Goal: Task Accomplishment & Management: Manage account settings

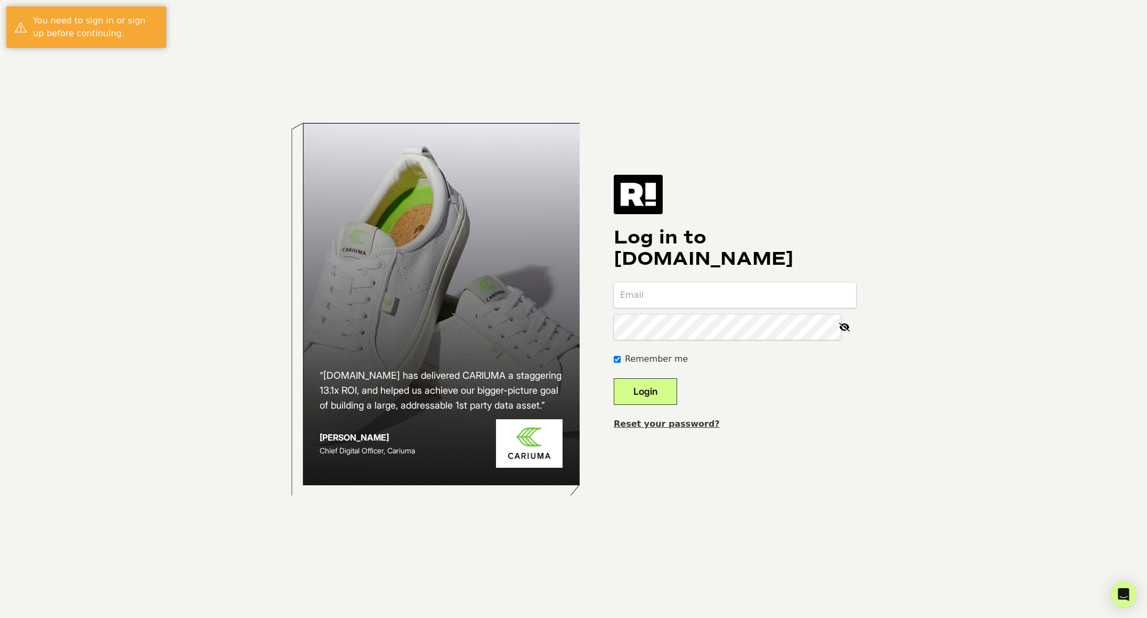
type input "[EMAIL_ADDRESS][DOMAIN_NAME]"
click at [672, 294] on input "[EMAIL_ADDRESS][DOMAIN_NAME]" at bounding box center [735, 295] width 242 height 26
click at [694, 300] on input "[EMAIL_ADDRESS][DOMAIN_NAME]" at bounding box center [735, 295] width 242 height 26
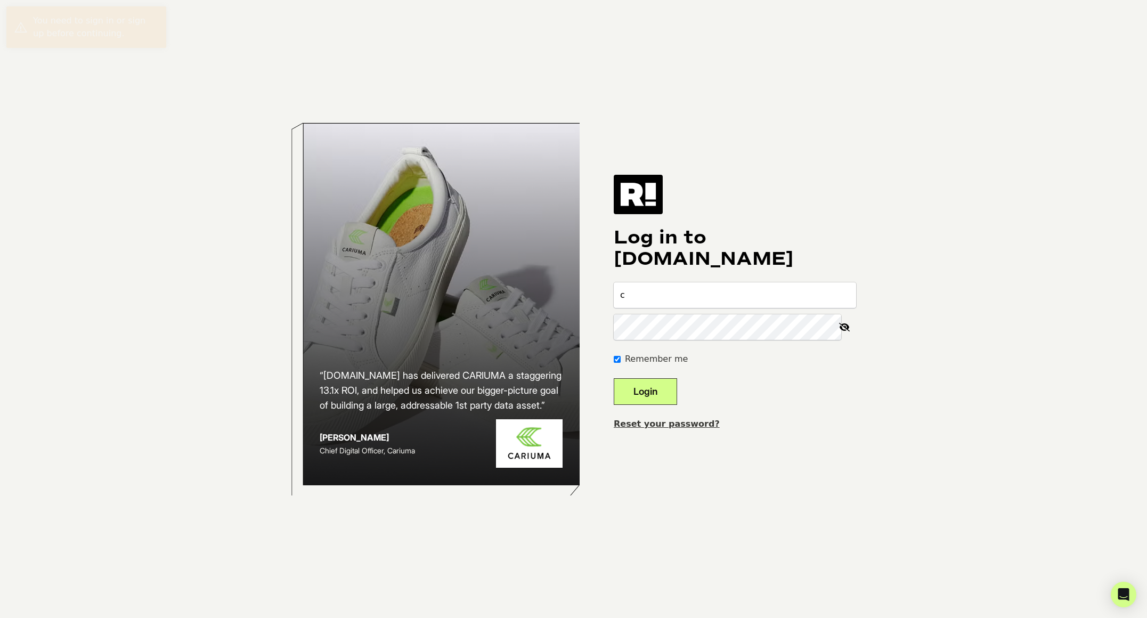
type input "[EMAIL_ADDRESS][DOMAIN_NAME]"
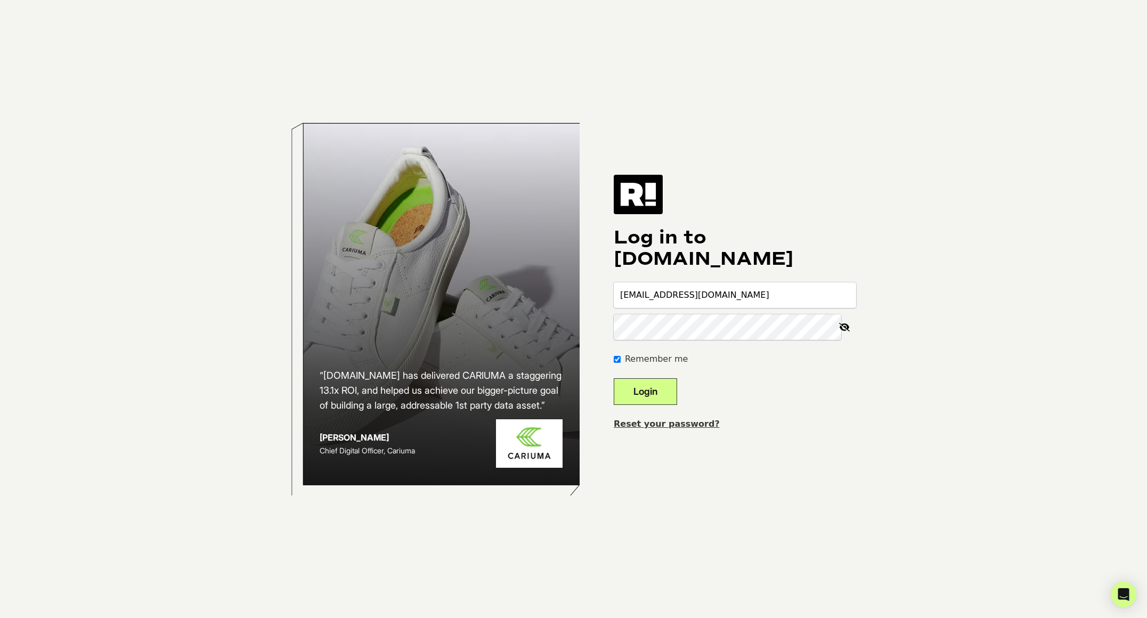
click at [664, 290] on input "community@teamalloy.com" at bounding box center [735, 295] width 242 height 26
click at [668, 293] on input "community@teamalloy.com" at bounding box center [735, 295] width 242 height 26
click at [763, 293] on input "community@teamalloy.com" at bounding box center [735, 295] width 242 height 26
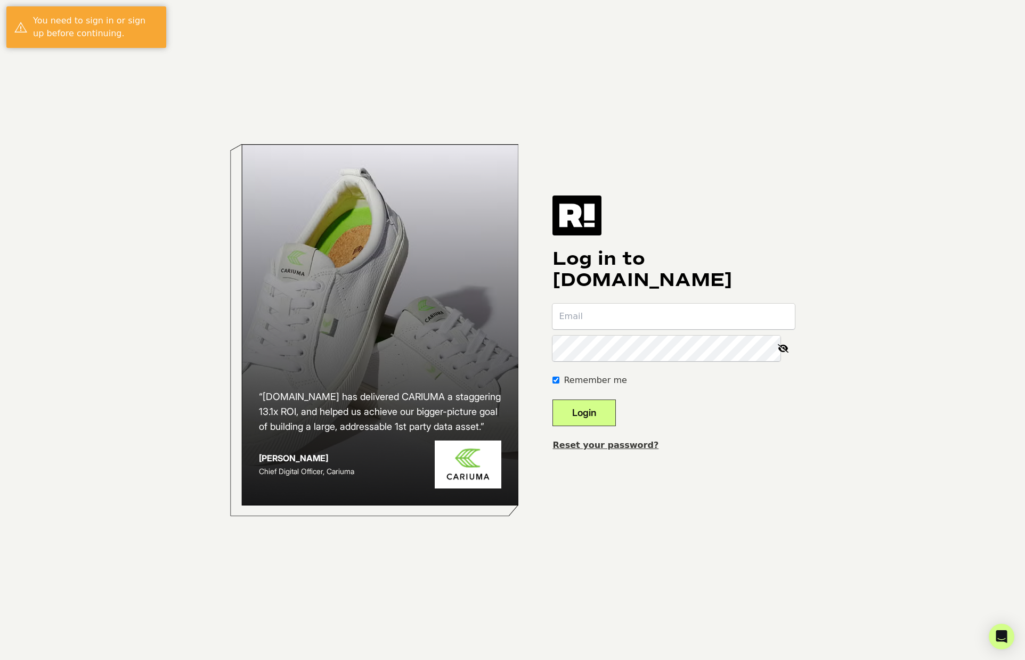
type input "[EMAIL_ADDRESS][DOMAIN_NAME]"
click at [599, 321] on input "[EMAIL_ADDRESS][DOMAIN_NAME]" at bounding box center [673, 317] width 242 height 26
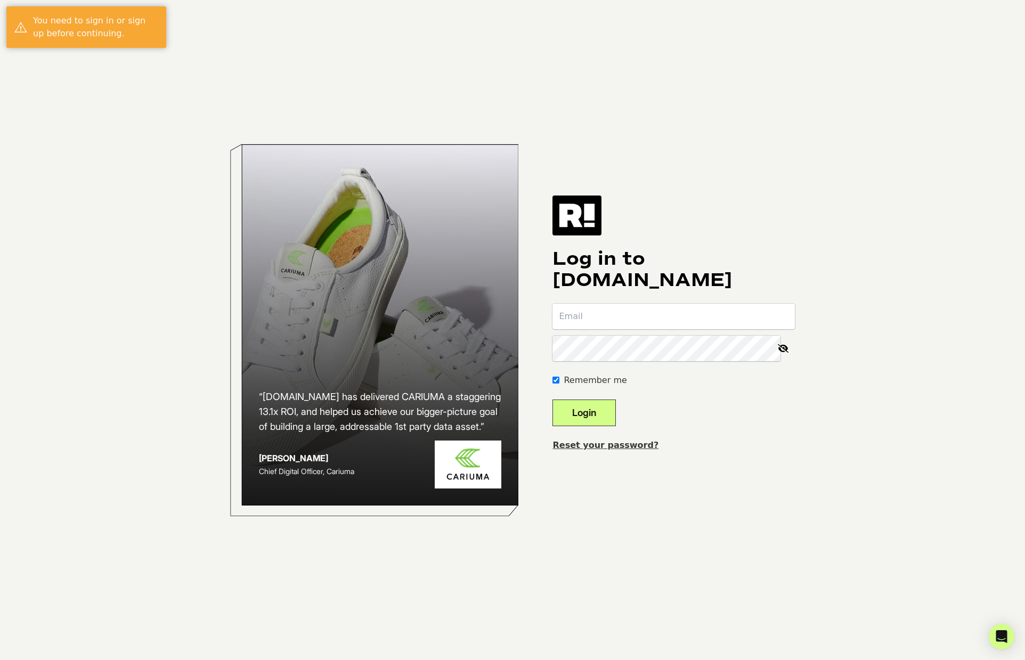
click at [599, 316] on input "email" at bounding box center [673, 317] width 242 height 26
type input "community@teamalloy.com"
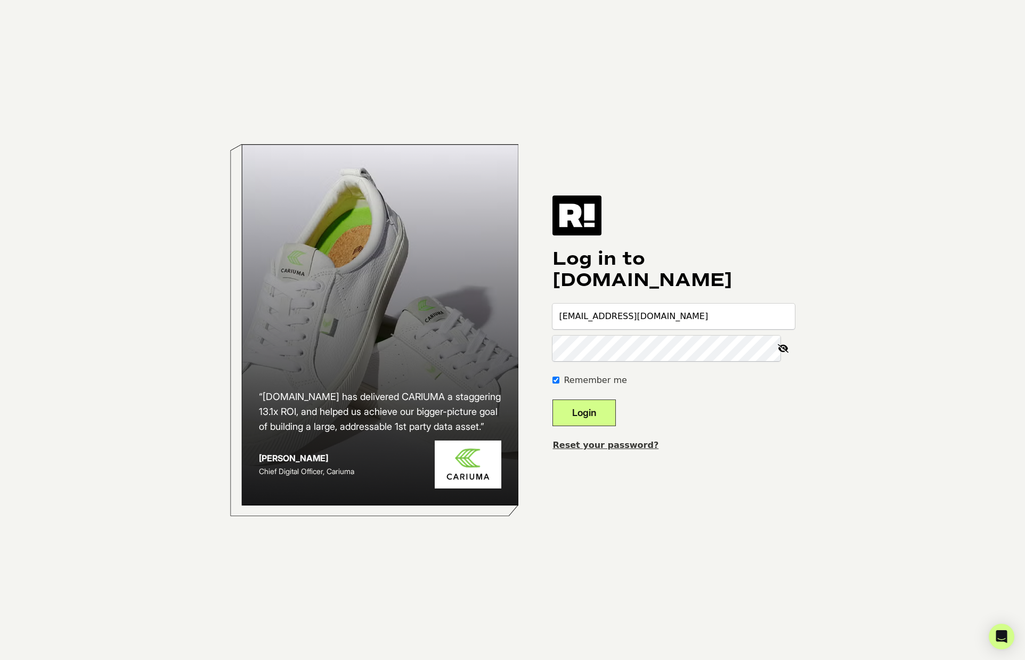
click at [857, 406] on body "“Retention.com has delivered CARIUMA a staggering 13.1x ROI, and helped us achi…" at bounding box center [512, 370] width 1025 height 740
click at [606, 413] on button "Login" at bounding box center [583, 412] width 63 height 27
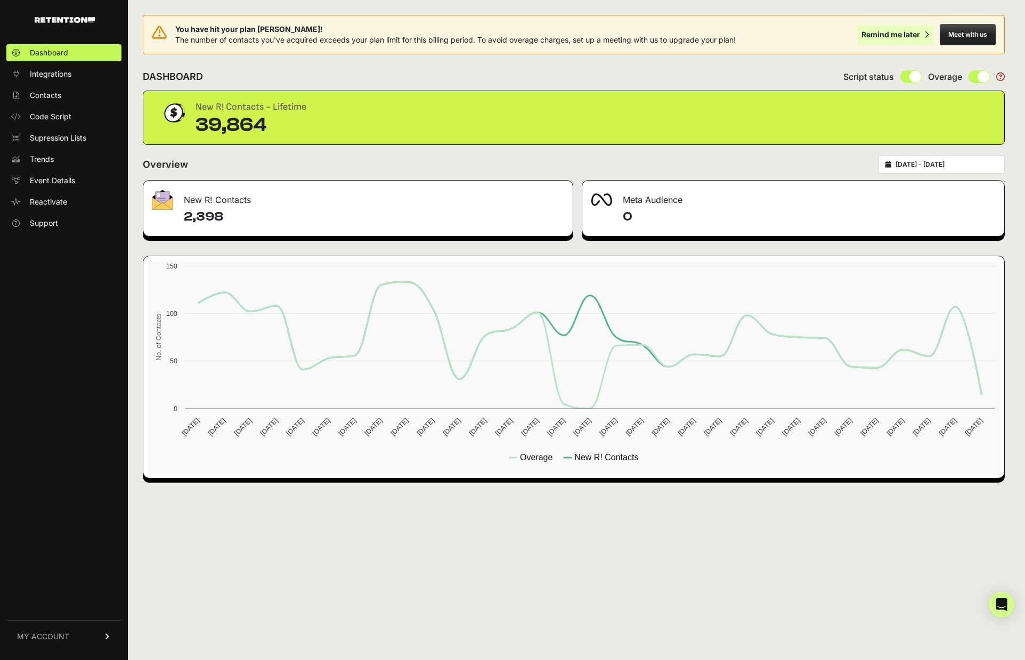
click at [883, 33] on div "Remind me later" at bounding box center [890, 34] width 59 height 11
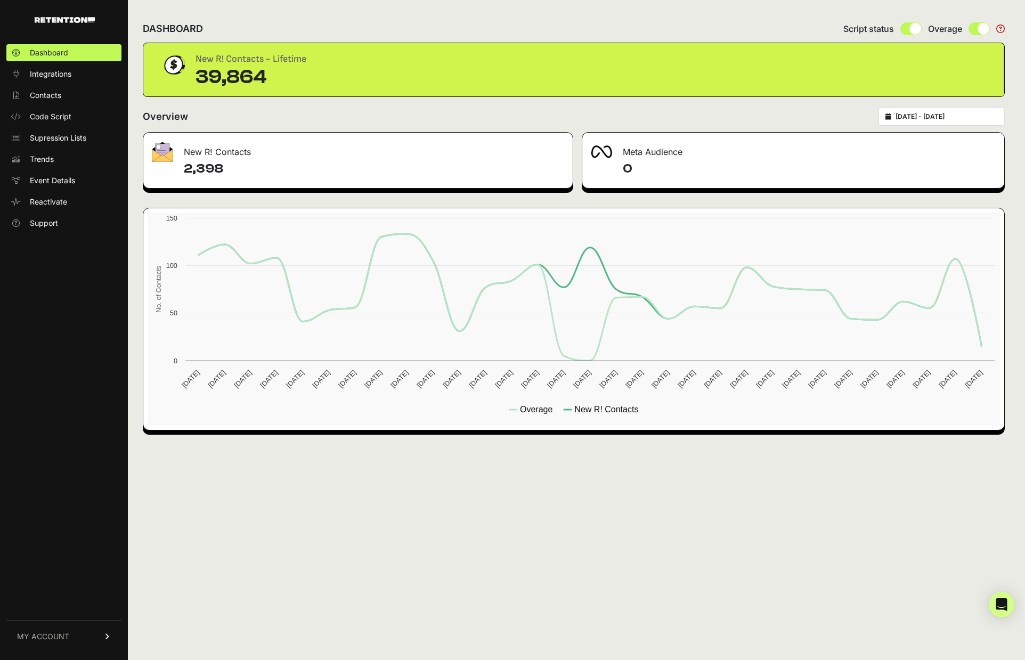
click at [59, 628] on link "MY ACCOUNT" at bounding box center [63, 636] width 115 height 32
click at [52, 617] on link "Subscription" at bounding box center [63, 622] width 115 height 17
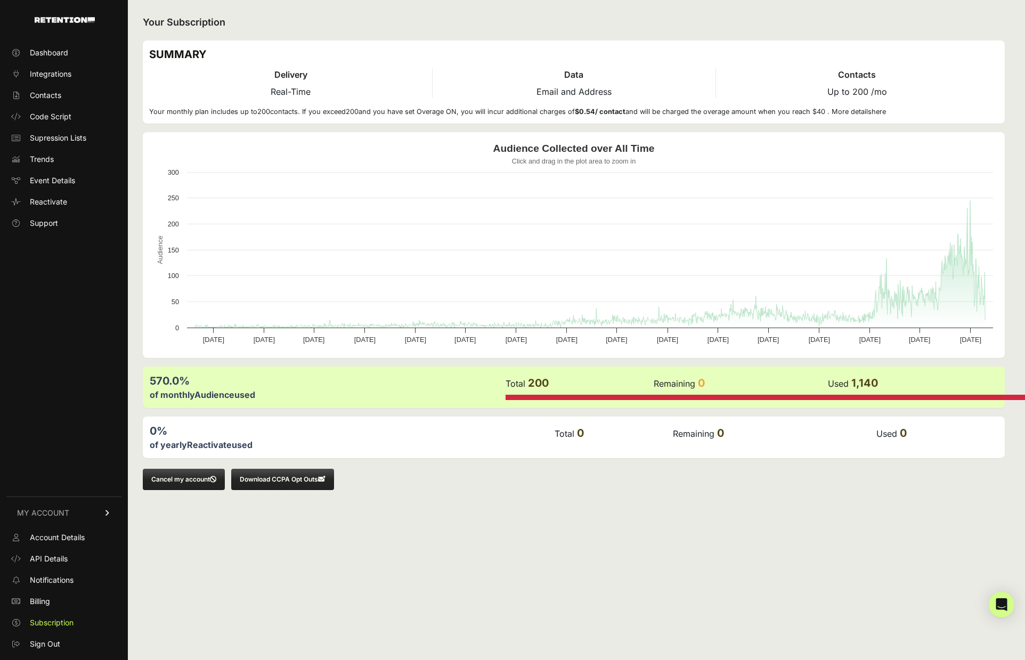
click at [47, 602] on span "Billing" at bounding box center [40, 601] width 20 height 11
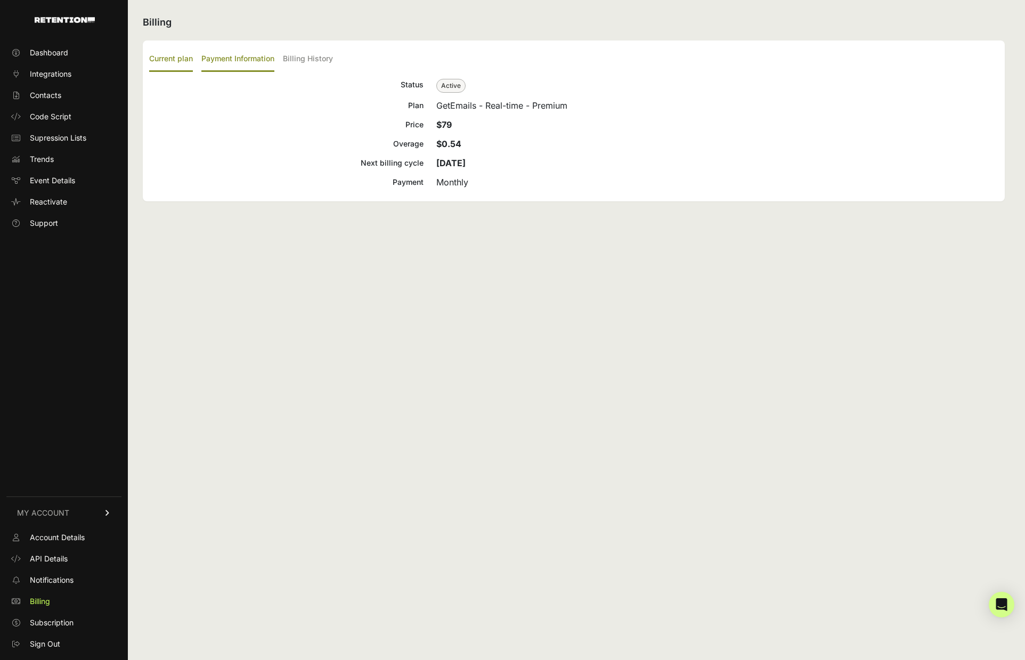
click at [225, 60] on label "Payment Information" at bounding box center [237, 59] width 73 height 25
click at [0, 0] on input "Payment Information" at bounding box center [0, 0] width 0 height 0
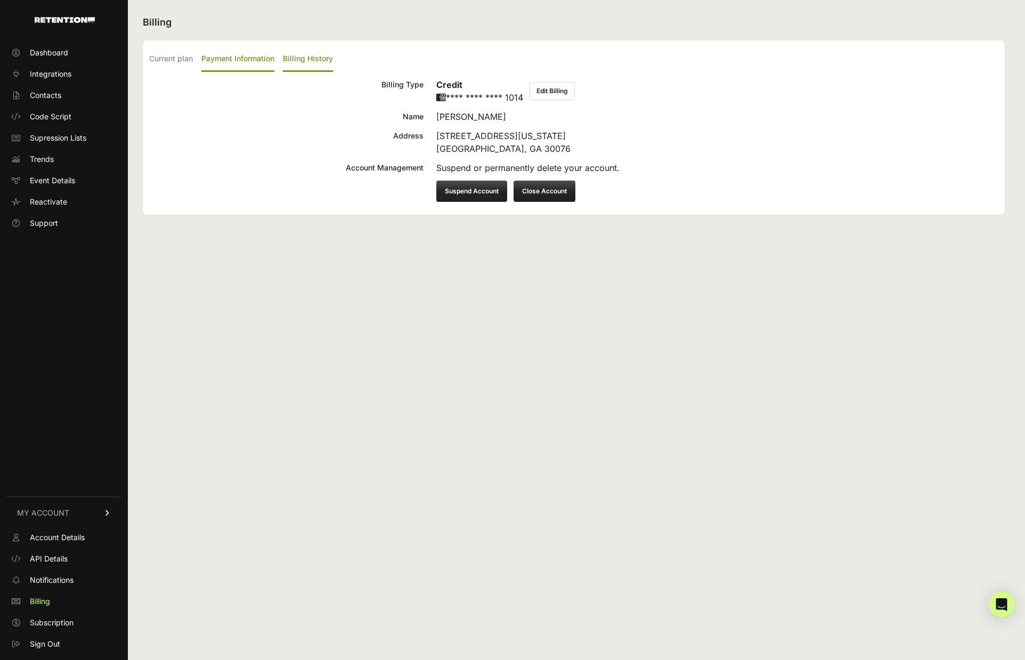
click at [320, 54] on label "Billing History" at bounding box center [308, 59] width 50 height 25
click at [0, 0] on input "Billing History" at bounding box center [0, 0] width 0 height 0
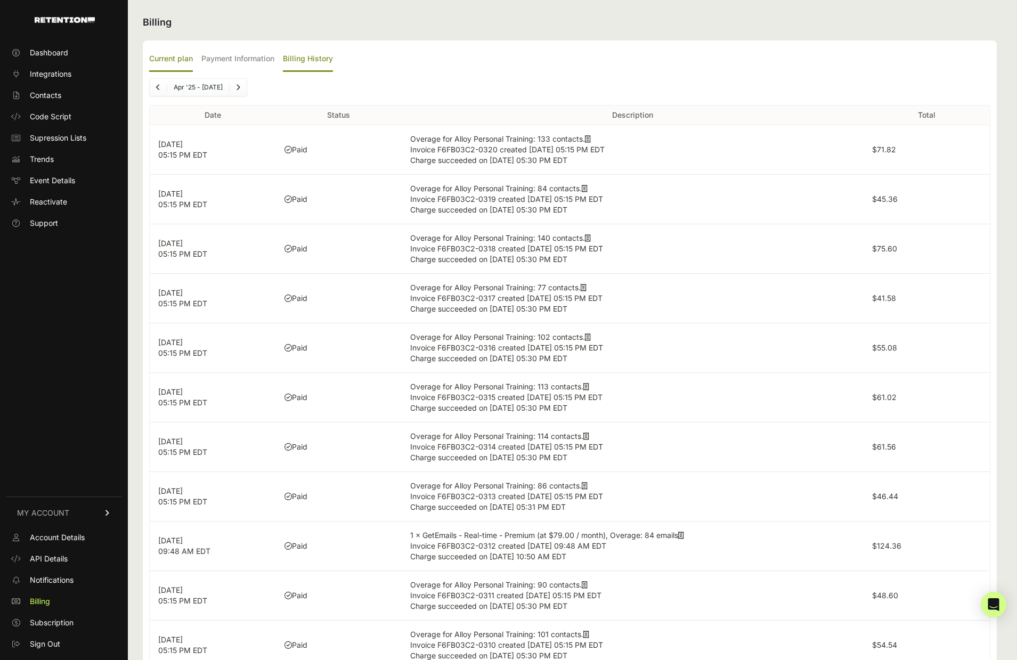
click at [165, 59] on label "Current plan" at bounding box center [171, 59] width 44 height 25
click at [0, 0] on input "Current plan" at bounding box center [0, 0] width 0 height 0
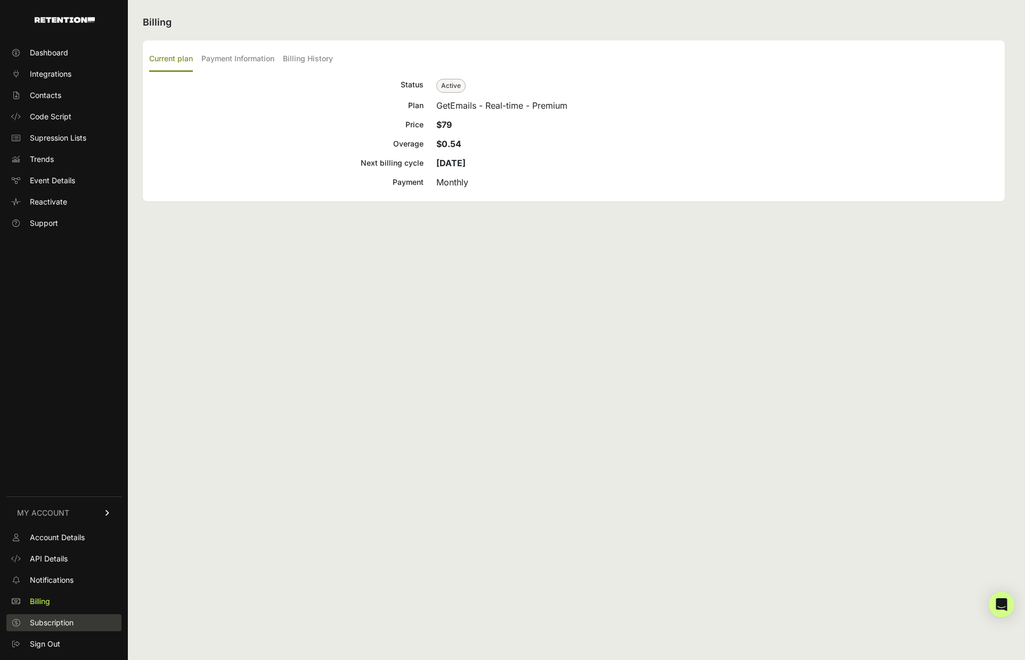
click at [53, 623] on span "Subscription" at bounding box center [52, 622] width 44 height 11
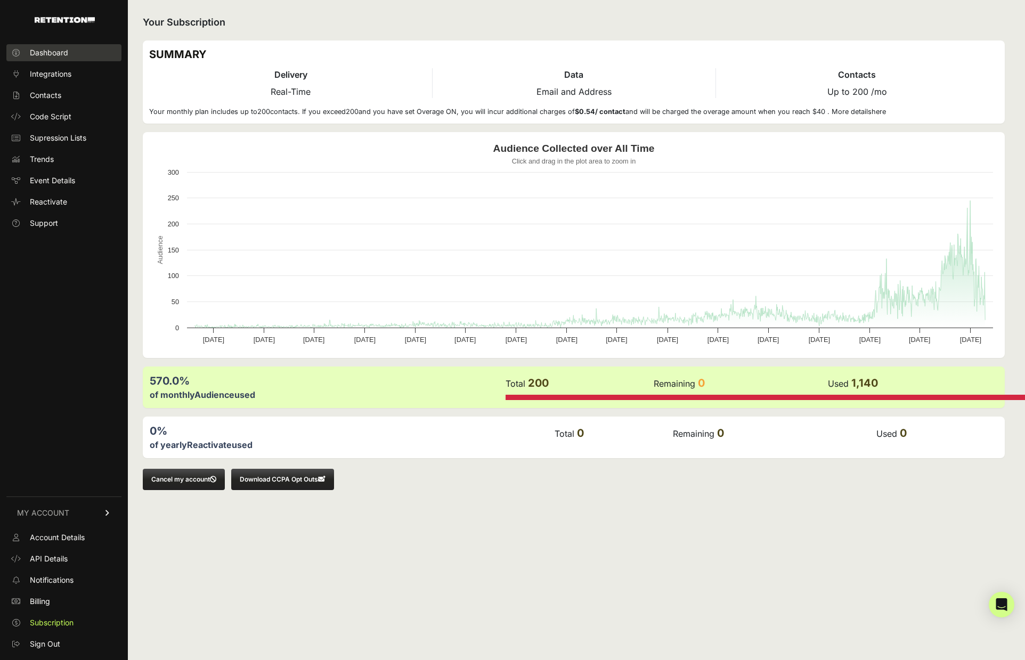
click at [48, 55] on span "Dashboard" at bounding box center [49, 52] width 38 height 11
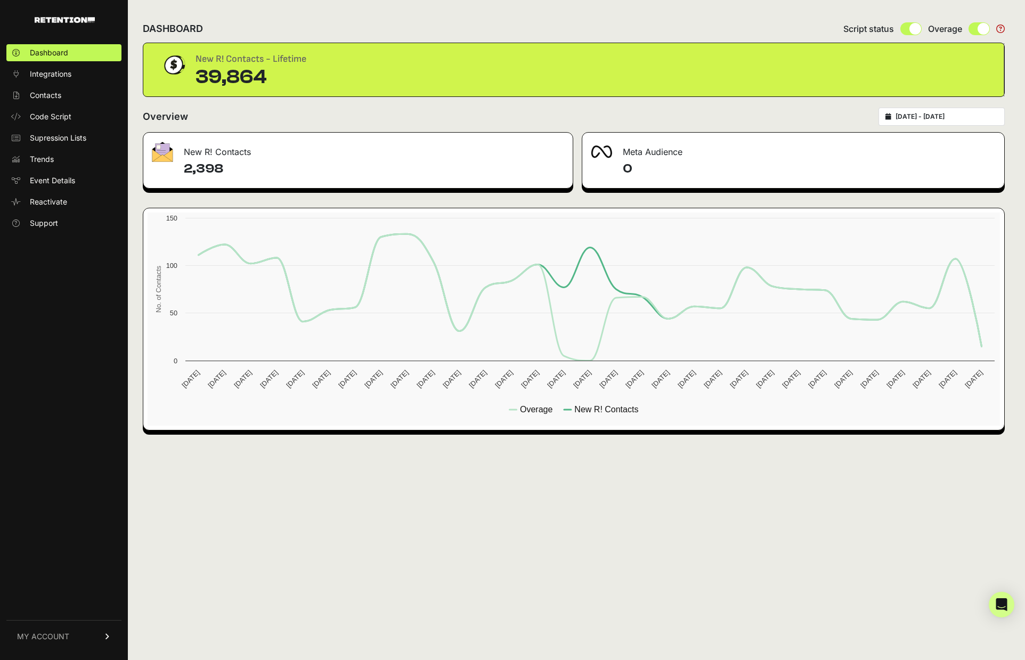
click at [905, 28] on input "radio" at bounding box center [910, 28] width 21 height 13
radio input "true"
click at [913, 27] on input "radio" at bounding box center [910, 28] width 21 height 13
radio input "true"
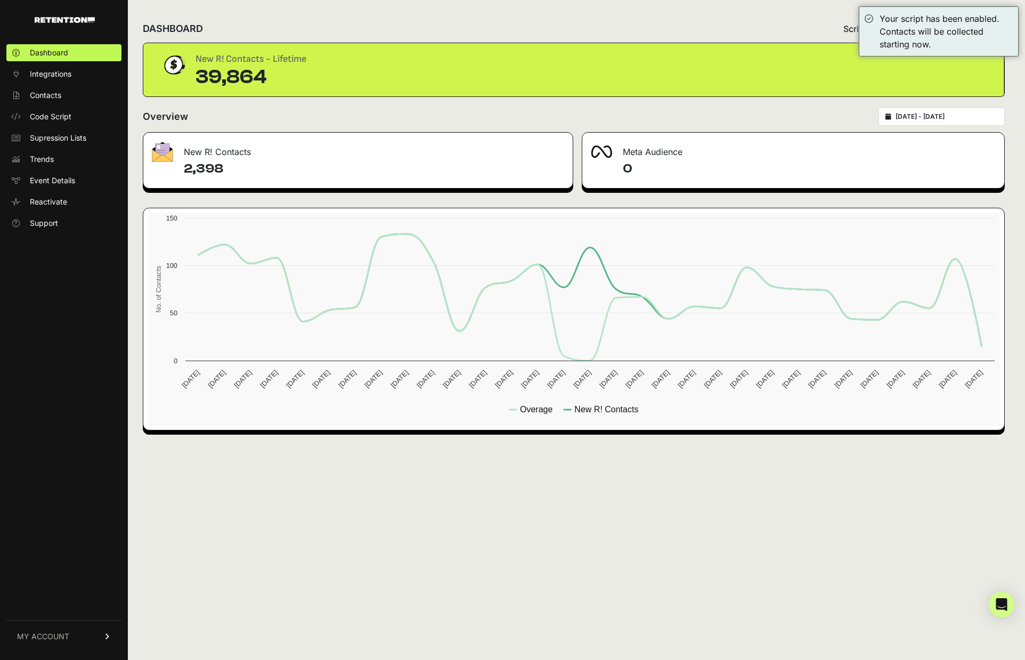
click at [960, 71] on div "New R! Contacts - Lifetime 39,864" at bounding box center [573, 70] width 826 height 36
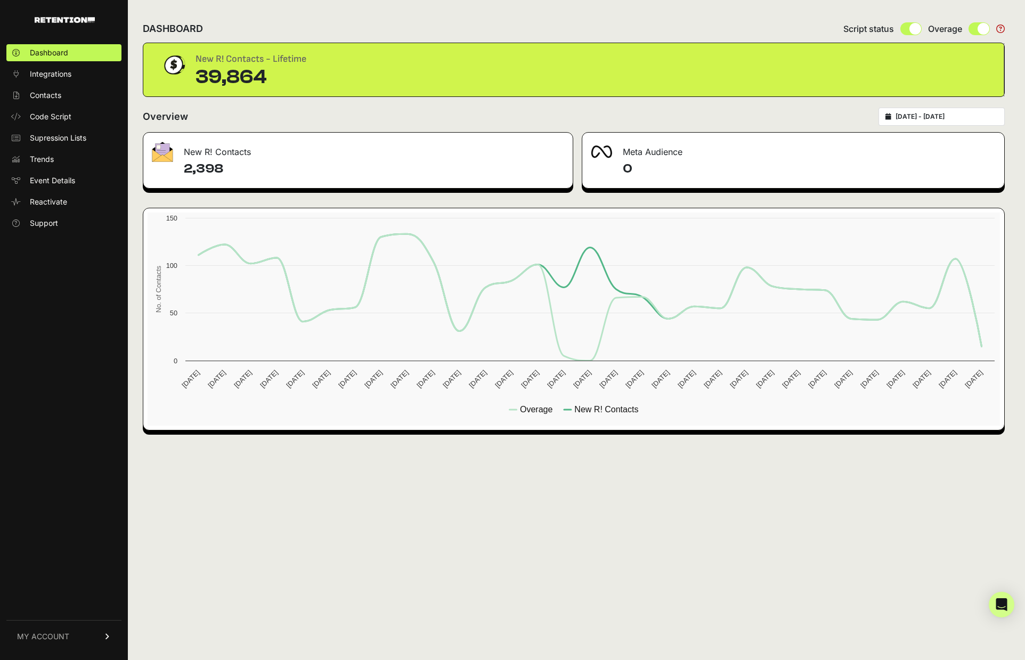
click at [978, 29] on span at bounding box center [983, 29] width 12 height 12
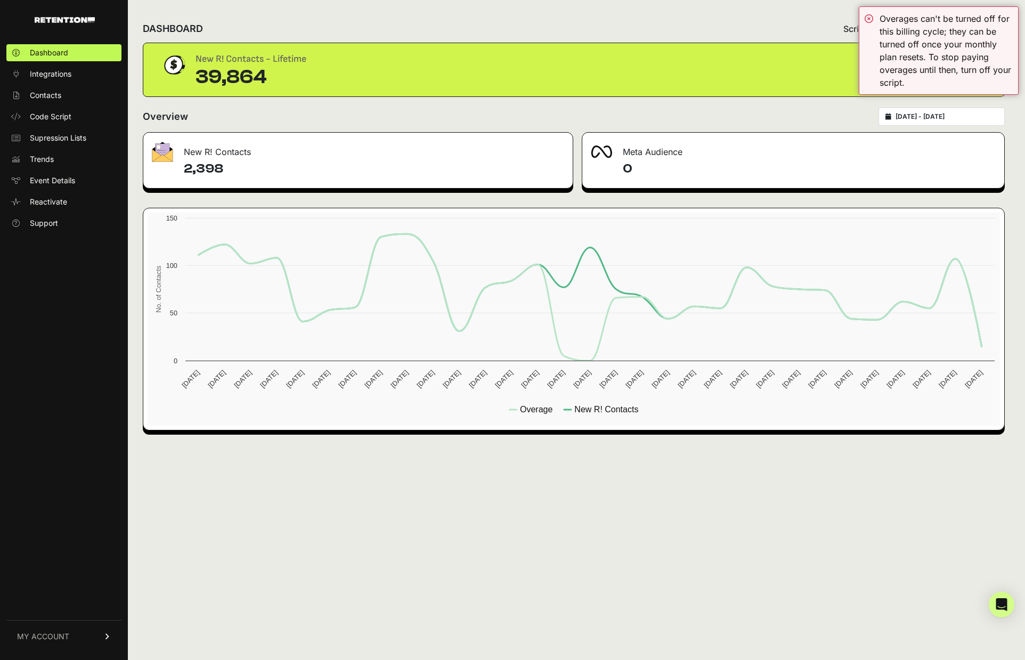
click at [979, 156] on div "Meta Audience" at bounding box center [793, 149] width 422 height 32
click at [767, 110] on div "Overview 2025-09-06 - 2025-10-06" at bounding box center [574, 117] width 862 height 18
click at [868, 18] on div "Overages can't be turned off for this billing cycle; they can be turned off onc…" at bounding box center [939, 50] width 160 height 88
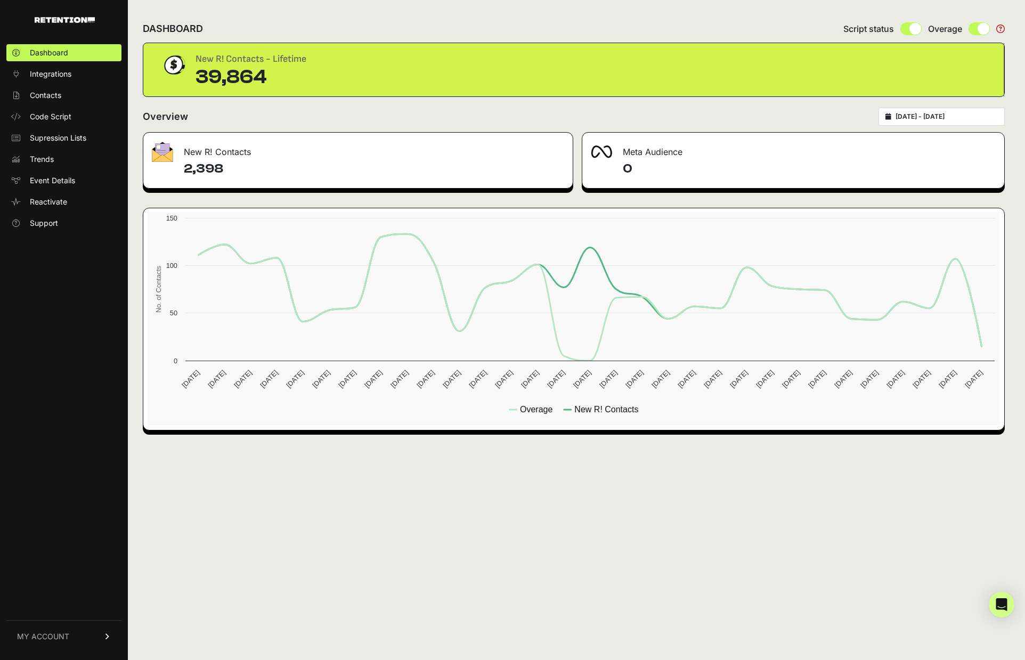
click at [906, 30] on input "radio" at bounding box center [910, 28] width 21 height 13
radio input "true"
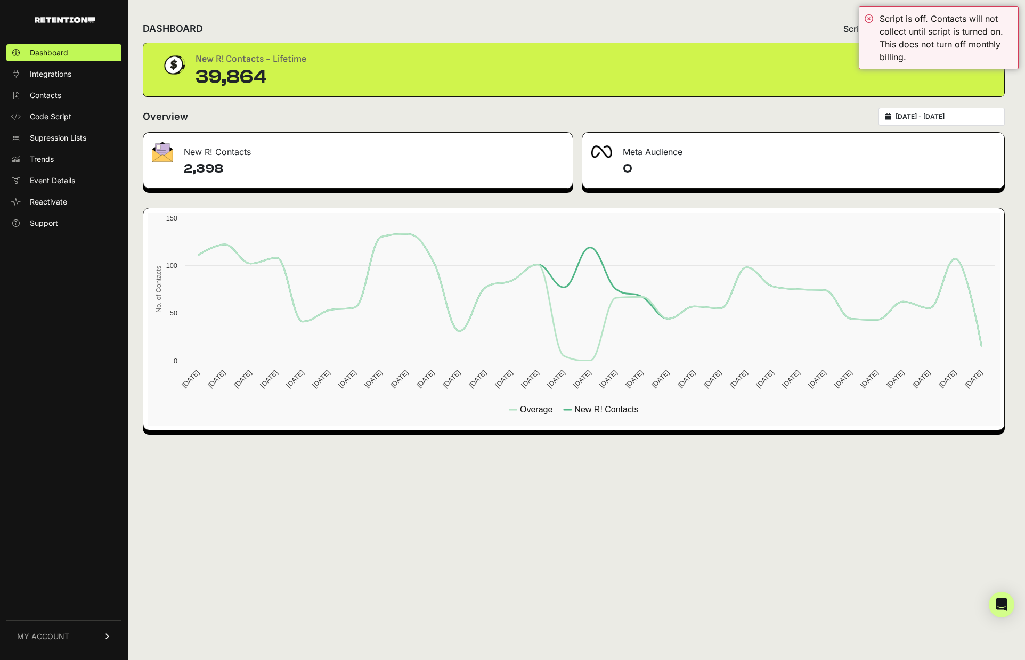
click at [792, 31] on div "DASHBOARD Script status Overage" at bounding box center [574, 29] width 862 height 28
click at [869, 18] on div "Script is off. Contacts will not collect until script is turned on. This does n…" at bounding box center [939, 37] width 160 height 63
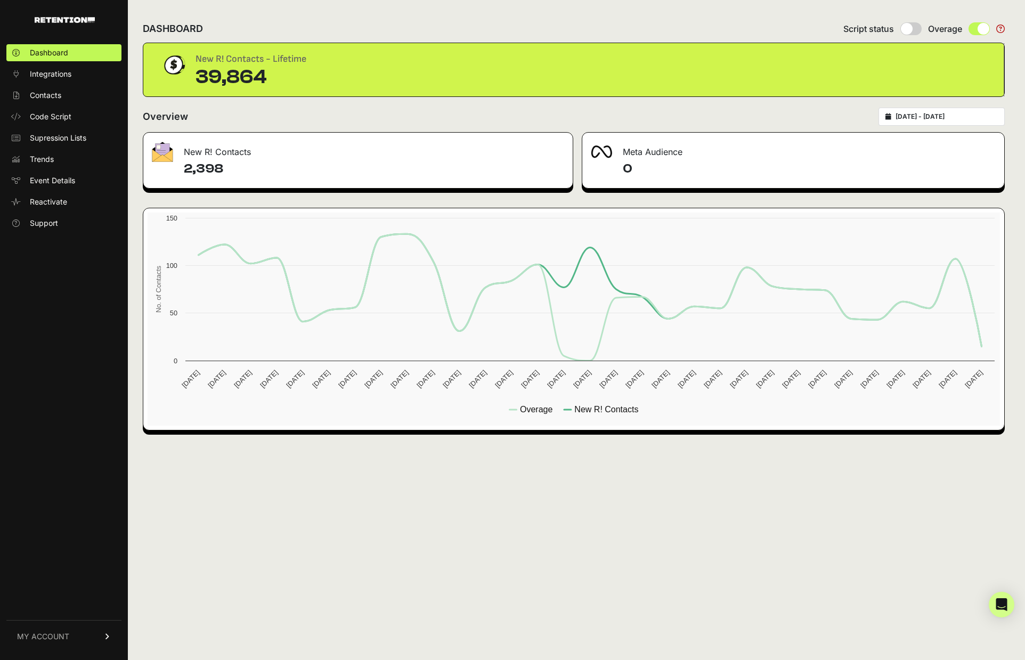
click at [972, 27] on span at bounding box center [978, 28] width 21 height 13
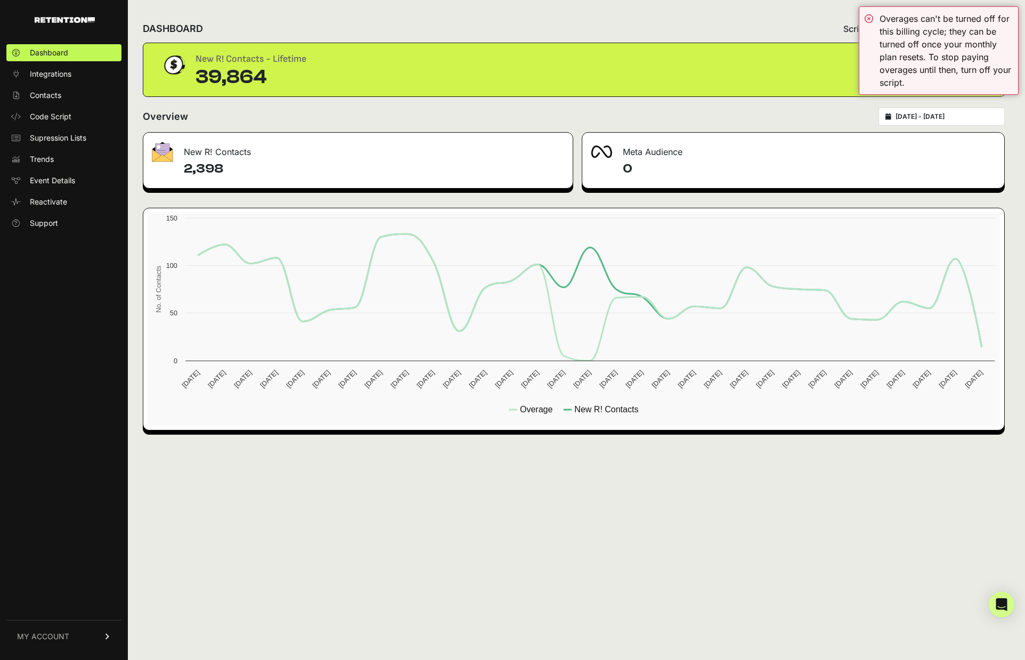
click at [799, 31] on div "DASHBOARD Script status Overage" at bounding box center [574, 29] width 862 height 28
click at [773, 85] on div "New R! Contacts - Lifetime 39,864" at bounding box center [573, 70] width 826 height 36
click at [58, 77] on span "Integrations" at bounding box center [51, 74] width 42 height 11
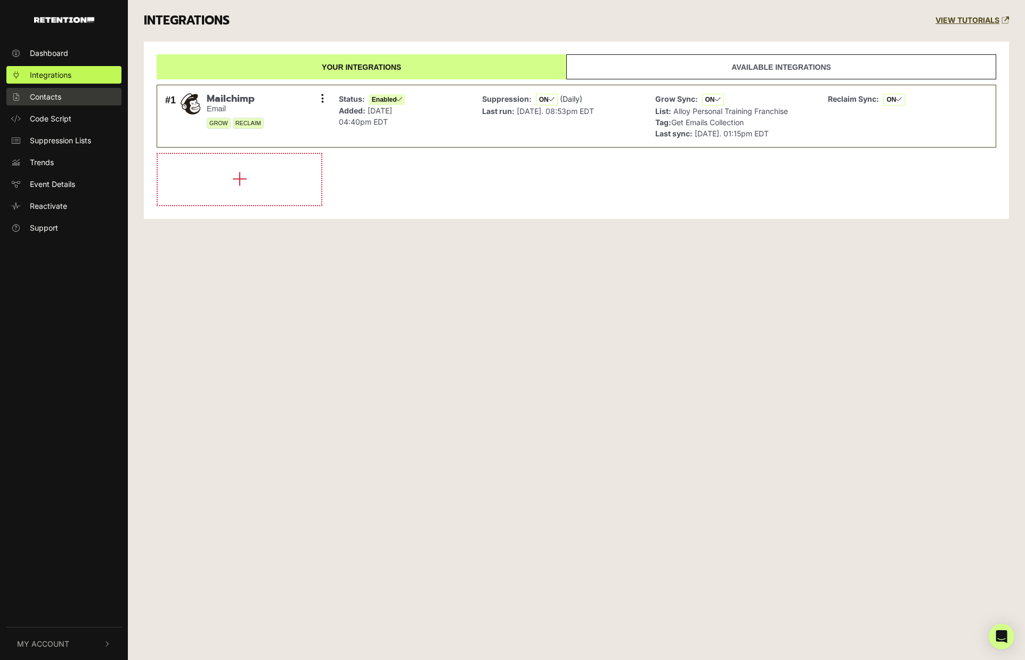
click at [37, 96] on span "Contacts" at bounding box center [45, 96] width 31 height 11
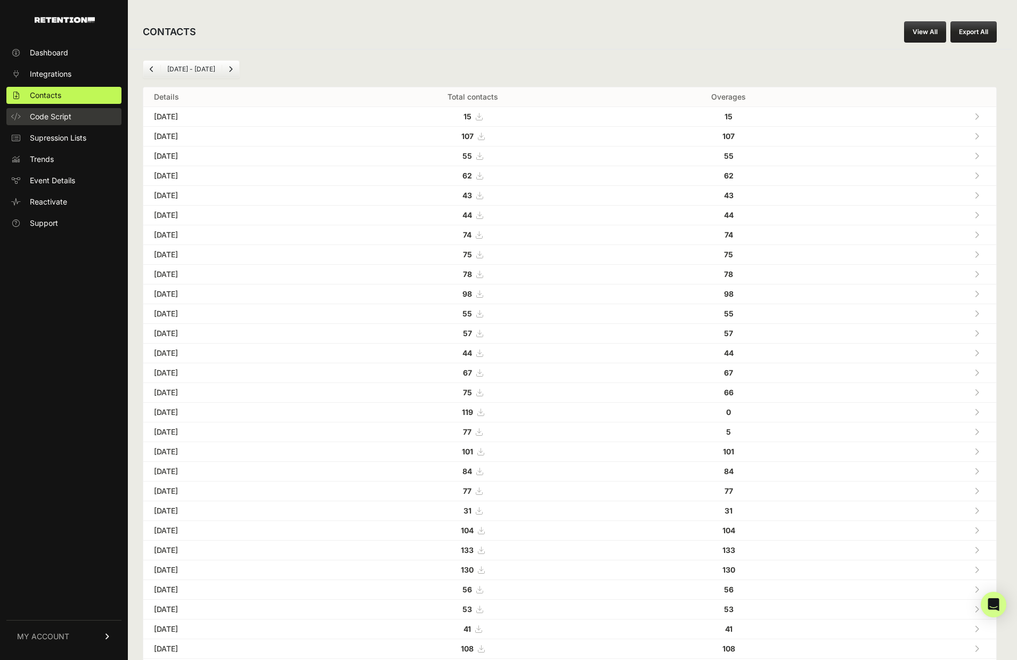
click at [39, 118] on span "Code Script" at bounding box center [51, 116] width 42 height 11
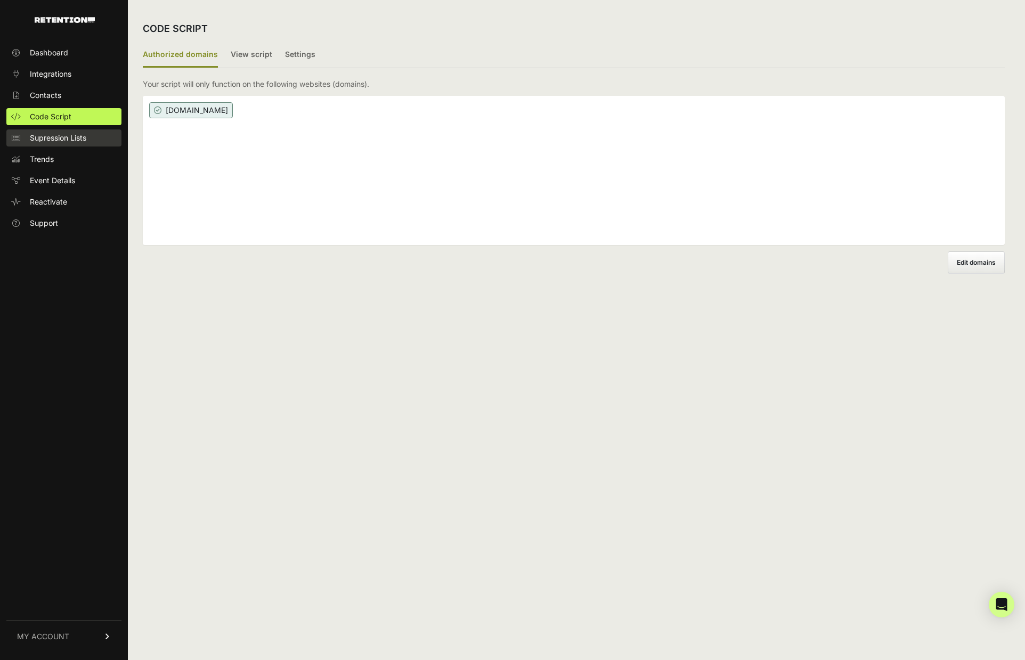
click at [47, 138] on span "Supression Lists" at bounding box center [58, 138] width 56 height 11
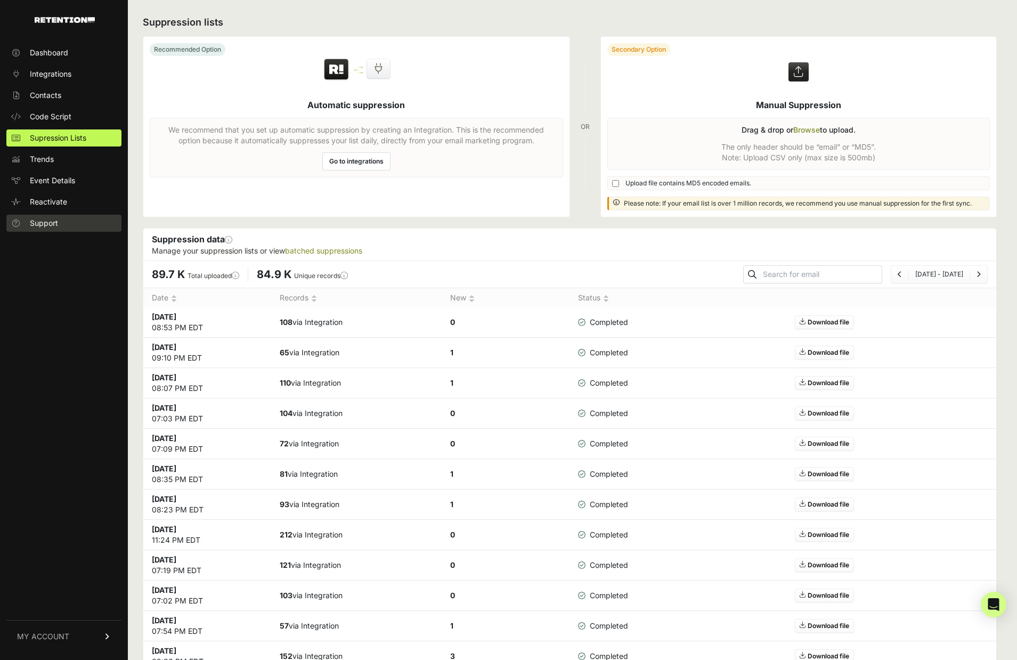
click at [49, 222] on span "Support" at bounding box center [44, 223] width 28 height 11
click at [68, 55] on span "Dashboard" at bounding box center [49, 52] width 38 height 11
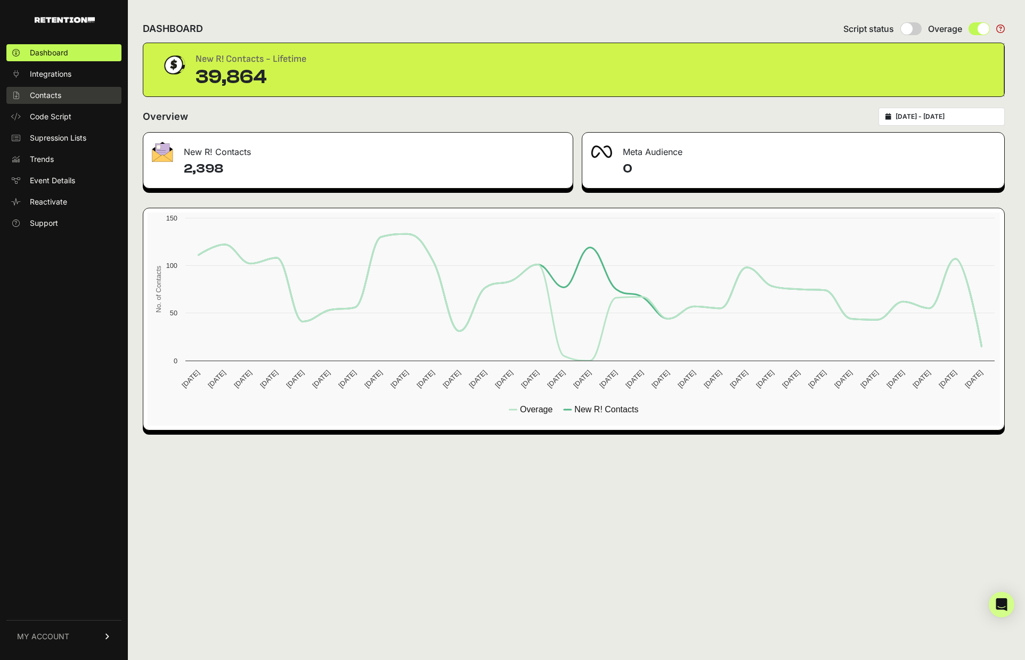
click at [53, 92] on span "Contacts" at bounding box center [45, 95] width 31 height 11
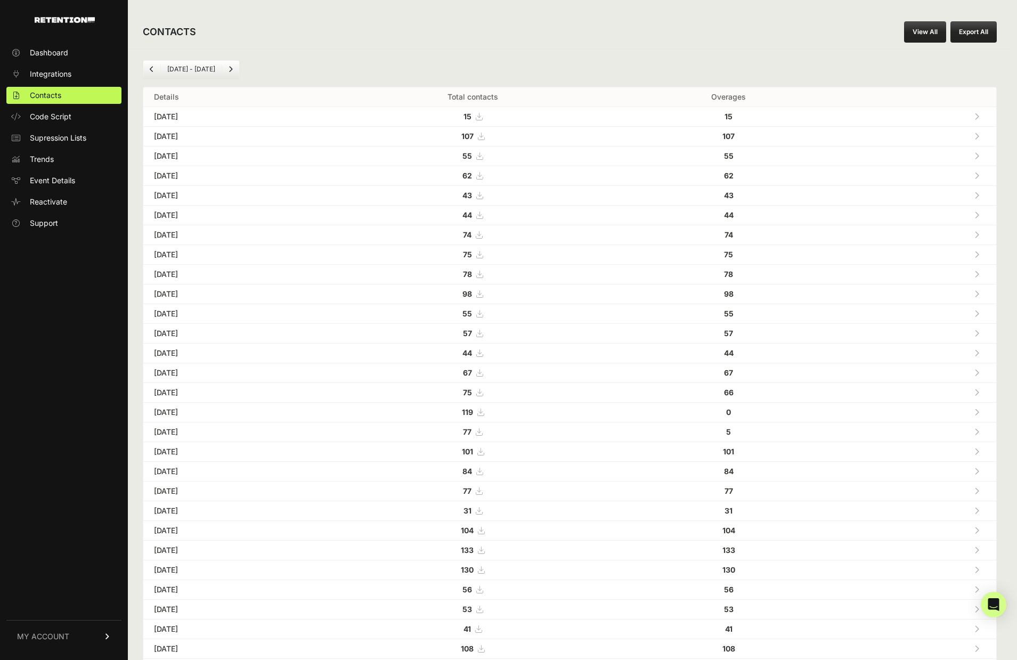
click at [63, 632] on span "MY ACCOUNT" at bounding box center [43, 636] width 52 height 11
click at [80, 623] on link "Subscription" at bounding box center [63, 622] width 115 height 17
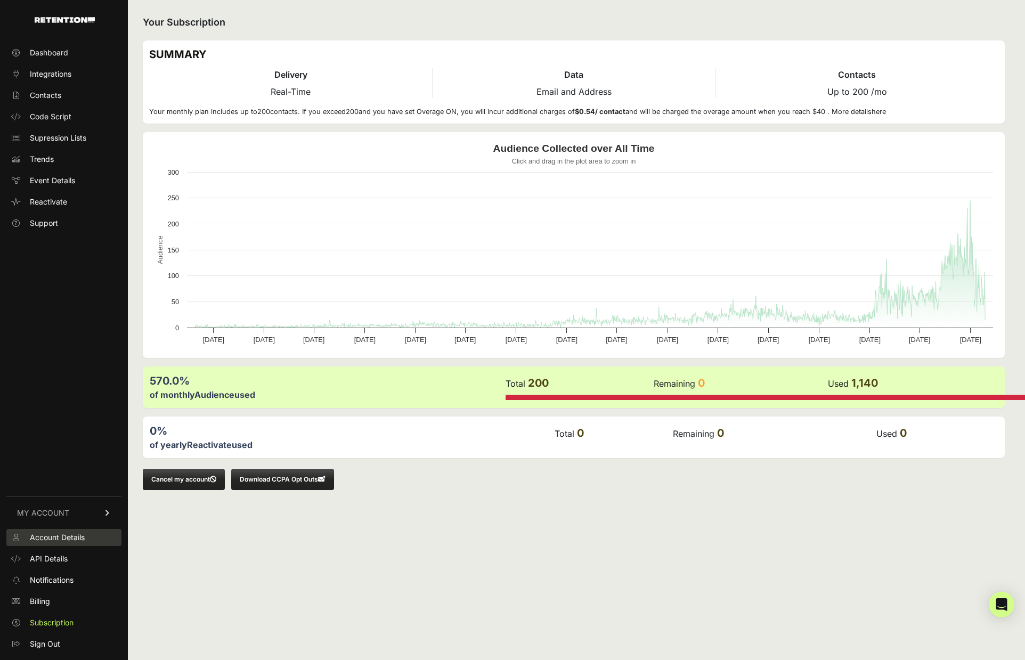
click at [53, 538] on span "Account Details" at bounding box center [57, 537] width 55 height 11
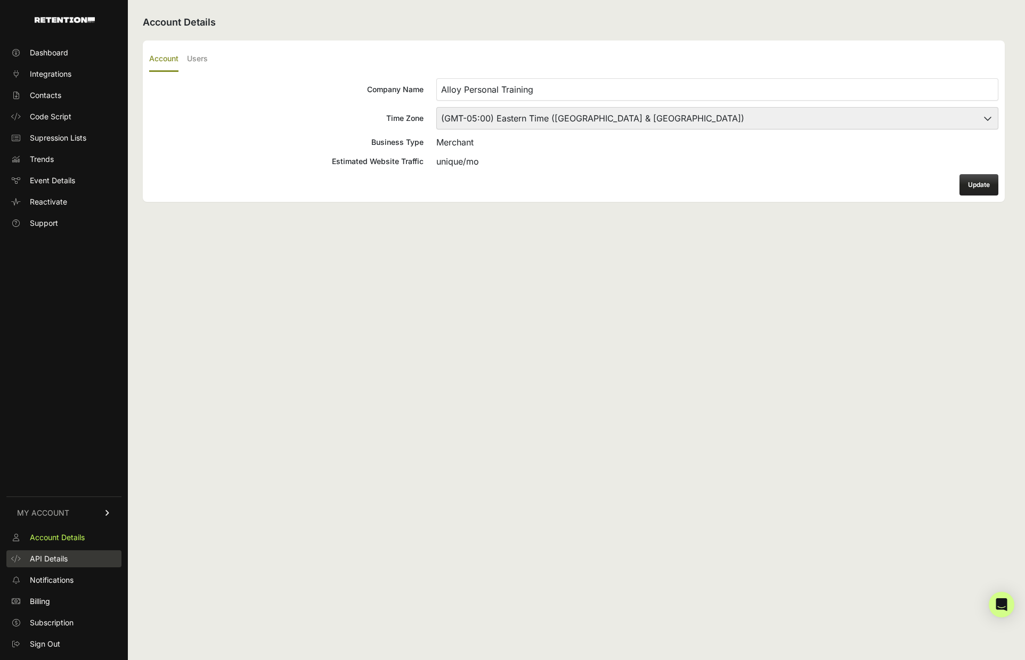
click at [58, 553] on span "API Details" at bounding box center [49, 558] width 38 height 11
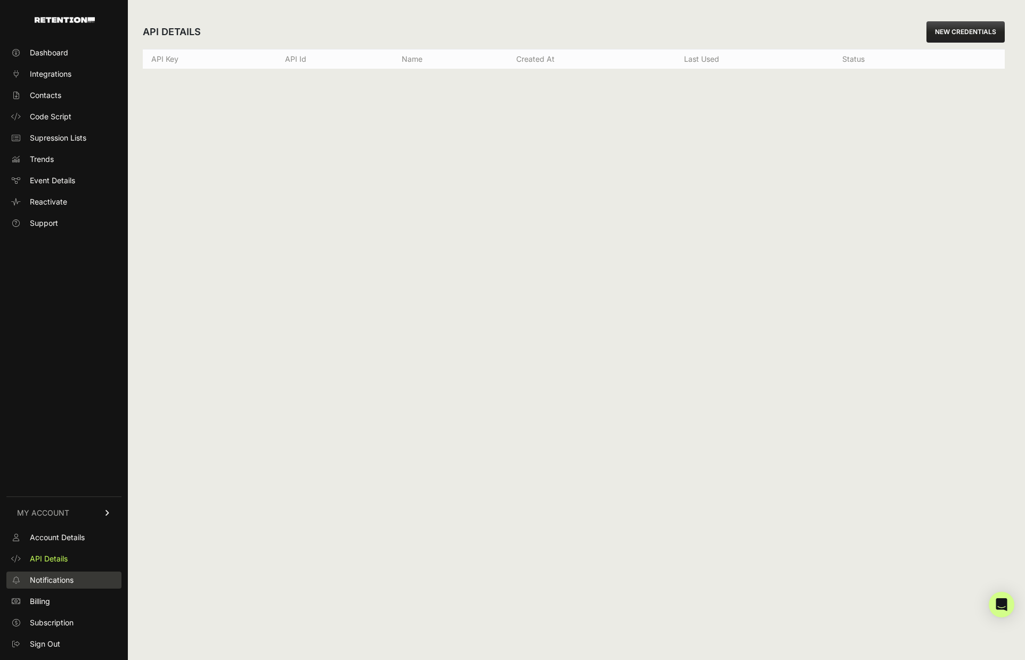
click at [56, 587] on link "Notifications" at bounding box center [63, 579] width 115 height 17
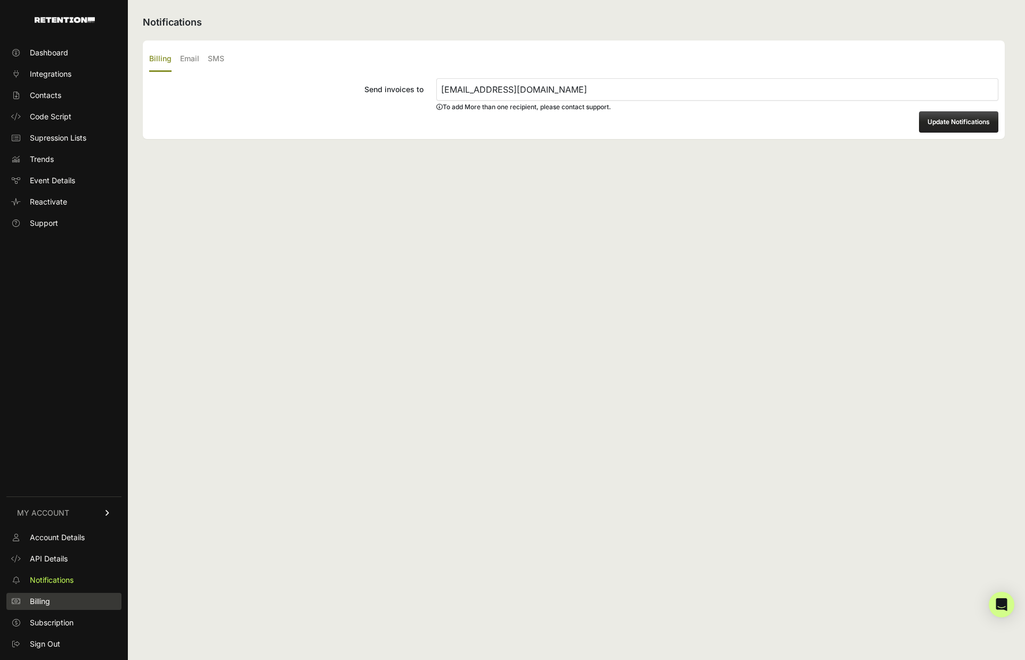
click at [56, 598] on link "Billing" at bounding box center [63, 601] width 115 height 17
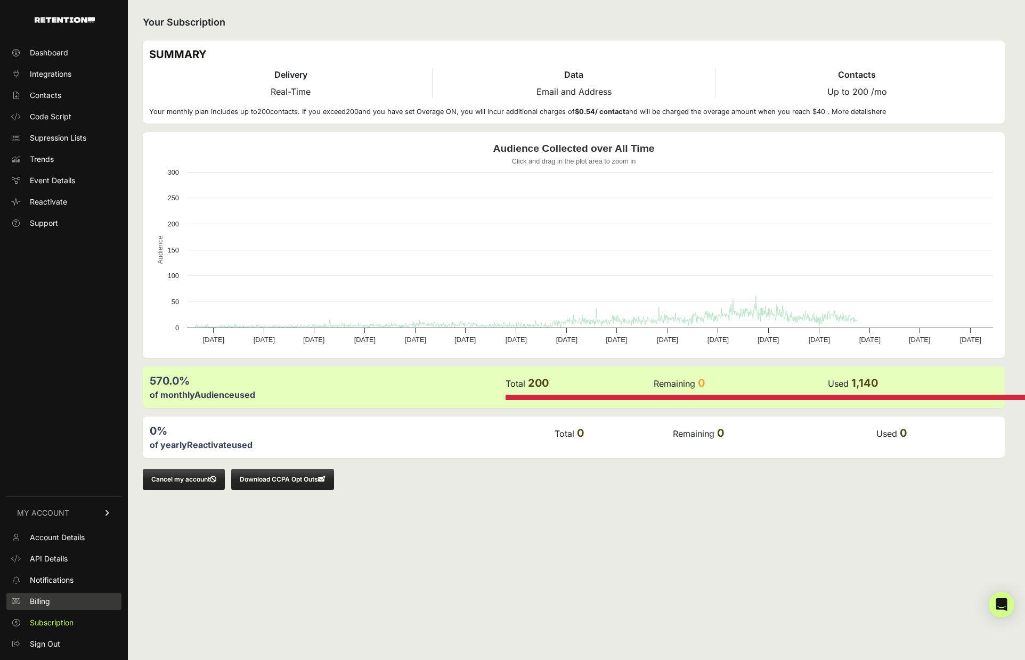
click at [60, 605] on link "Billing" at bounding box center [63, 601] width 115 height 17
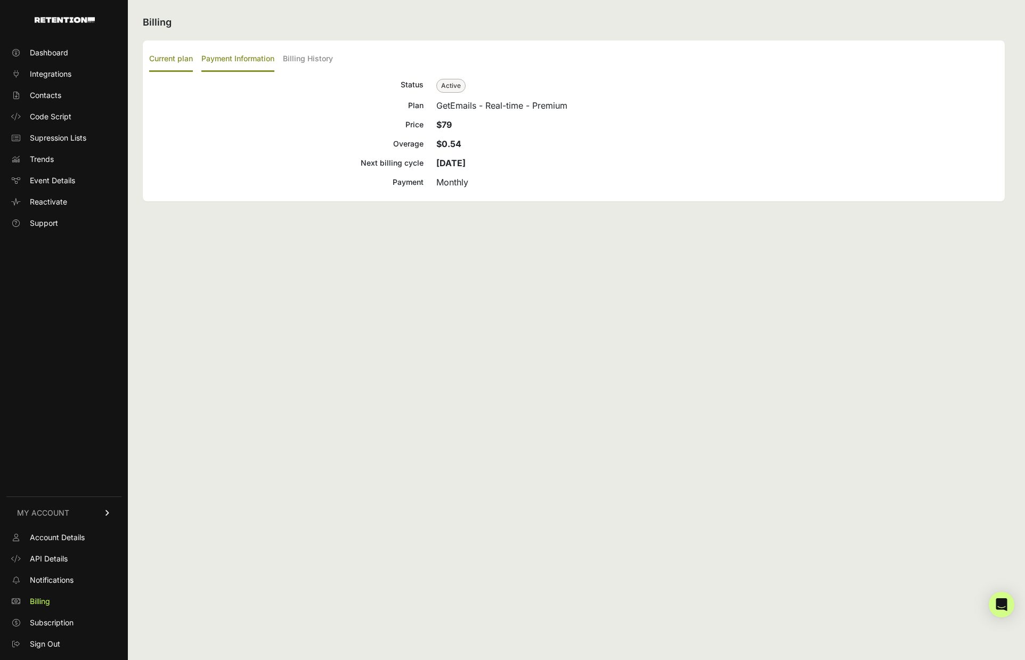
click at [250, 64] on label "Payment Information" at bounding box center [237, 59] width 73 height 25
click at [0, 0] on input "Payment Information" at bounding box center [0, 0] width 0 height 0
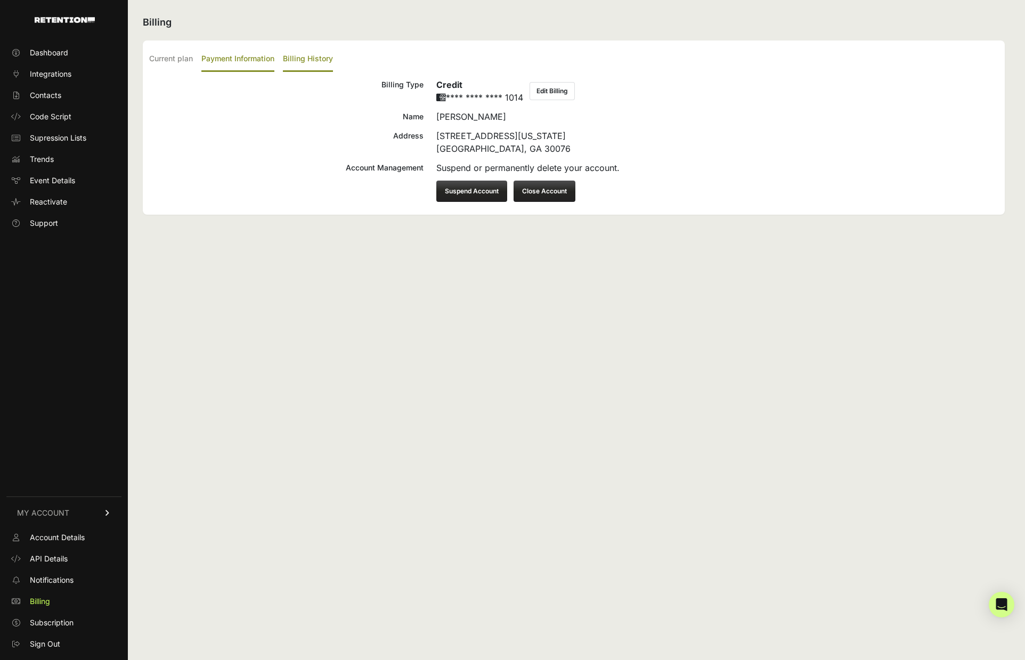
click at [311, 60] on label "Billing History" at bounding box center [308, 59] width 50 height 25
click at [0, 0] on input "Billing History" at bounding box center [0, 0] width 0 height 0
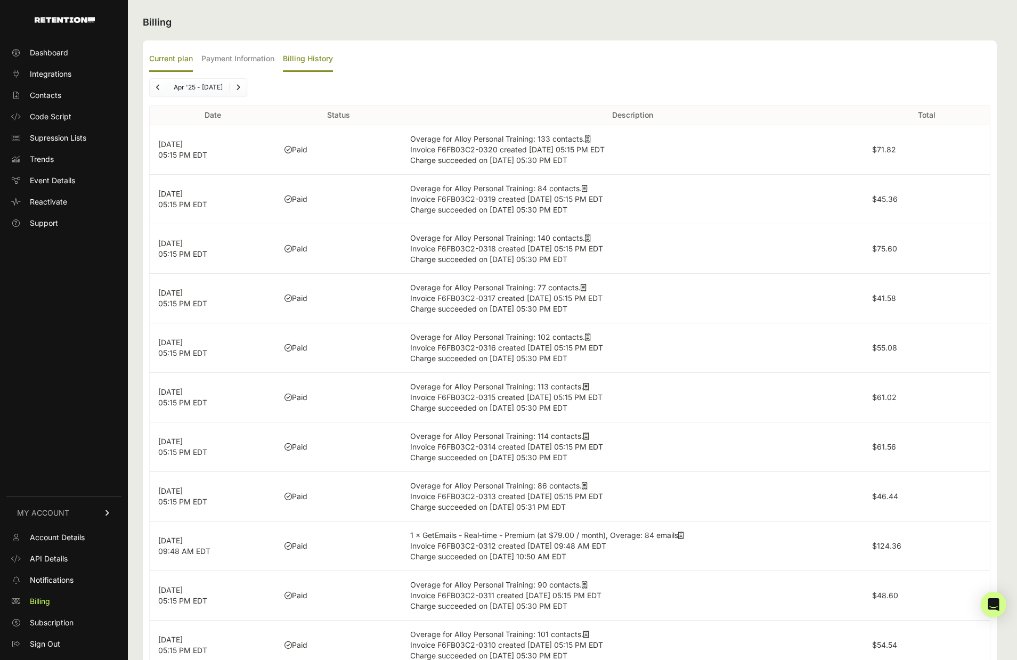
click at [165, 58] on label "Current plan" at bounding box center [171, 59] width 44 height 25
click at [0, 0] on input "Current plan" at bounding box center [0, 0] width 0 height 0
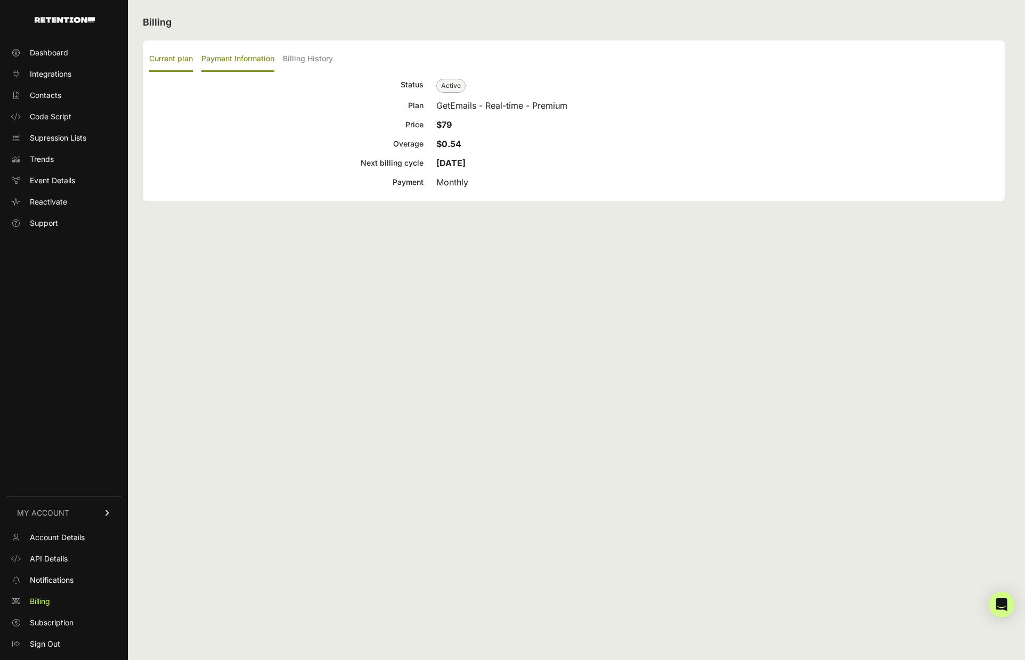
click at [219, 56] on label "Payment Information" at bounding box center [237, 59] width 73 height 25
click at [0, 0] on input "Payment Information" at bounding box center [0, 0] width 0 height 0
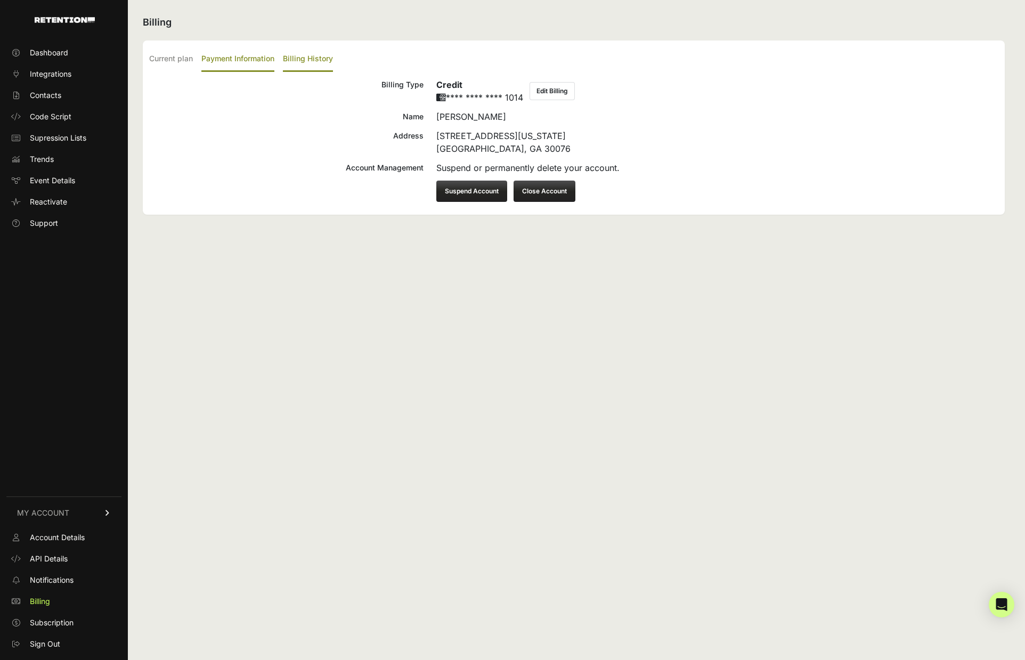
click at [313, 52] on label "Billing History" at bounding box center [308, 59] width 50 height 25
click at [0, 0] on input "Billing History" at bounding box center [0, 0] width 0 height 0
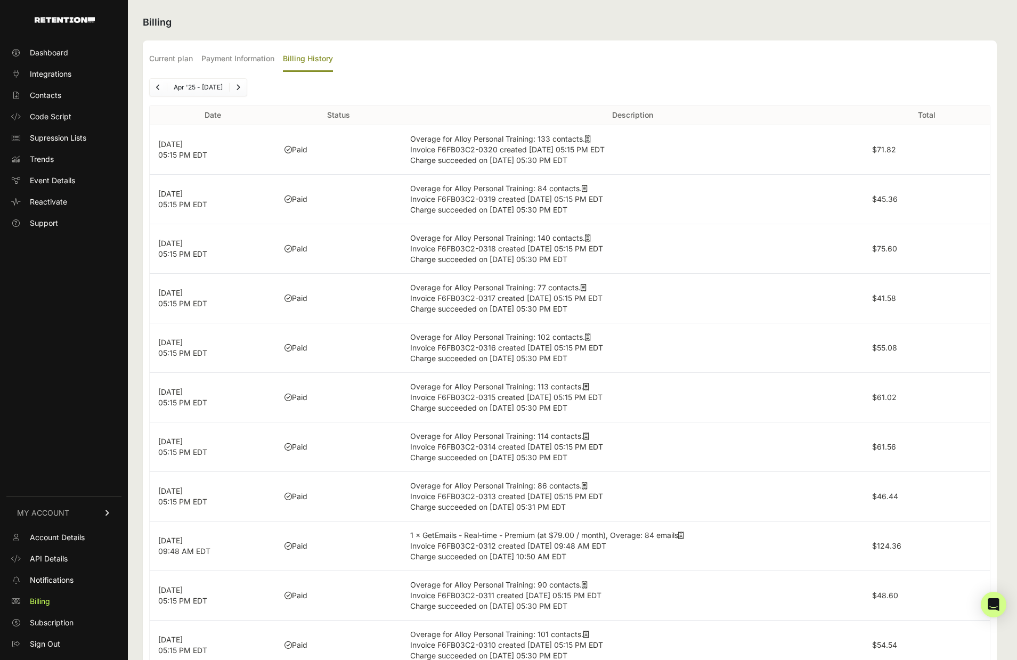
click at [235, 86] on link "Next" at bounding box center [238, 87] width 17 height 17
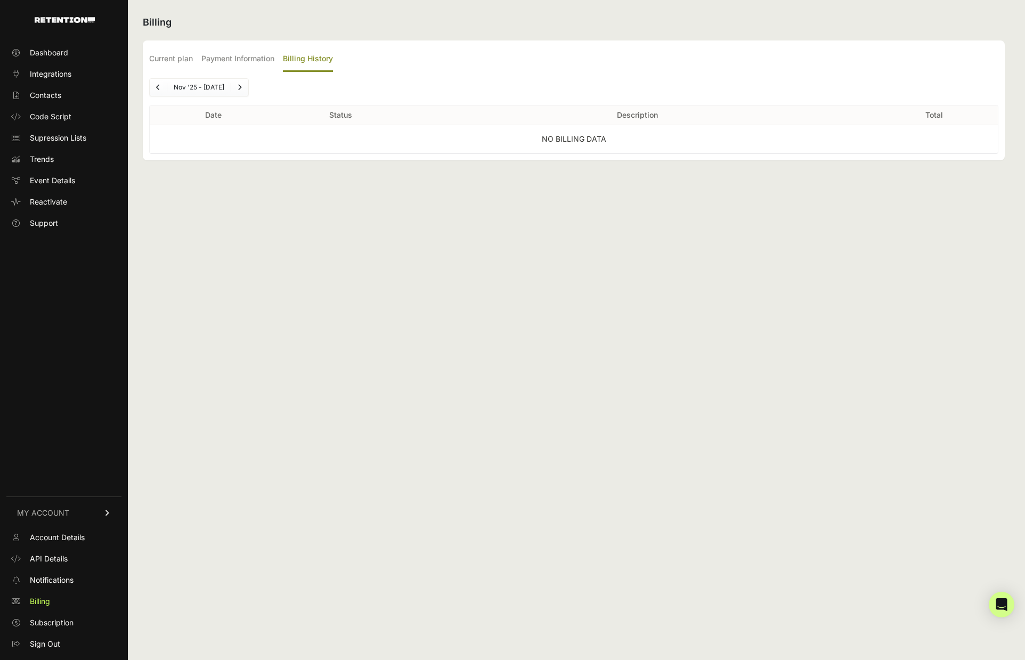
click at [157, 87] on icon "Previous" at bounding box center [158, 87] width 4 height 6
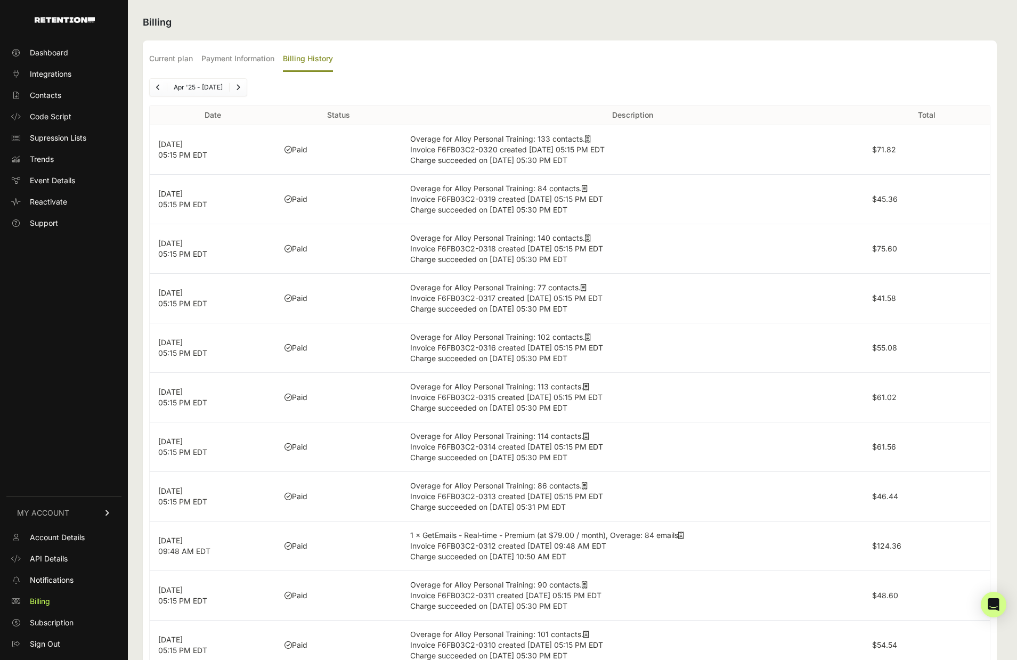
click at [157, 87] on icon "Previous" at bounding box center [158, 87] width 4 height 6
click at [158, 85] on icon "Previous" at bounding box center [158, 87] width 4 height 6
click at [30, 50] on span "Dashboard" at bounding box center [49, 52] width 38 height 11
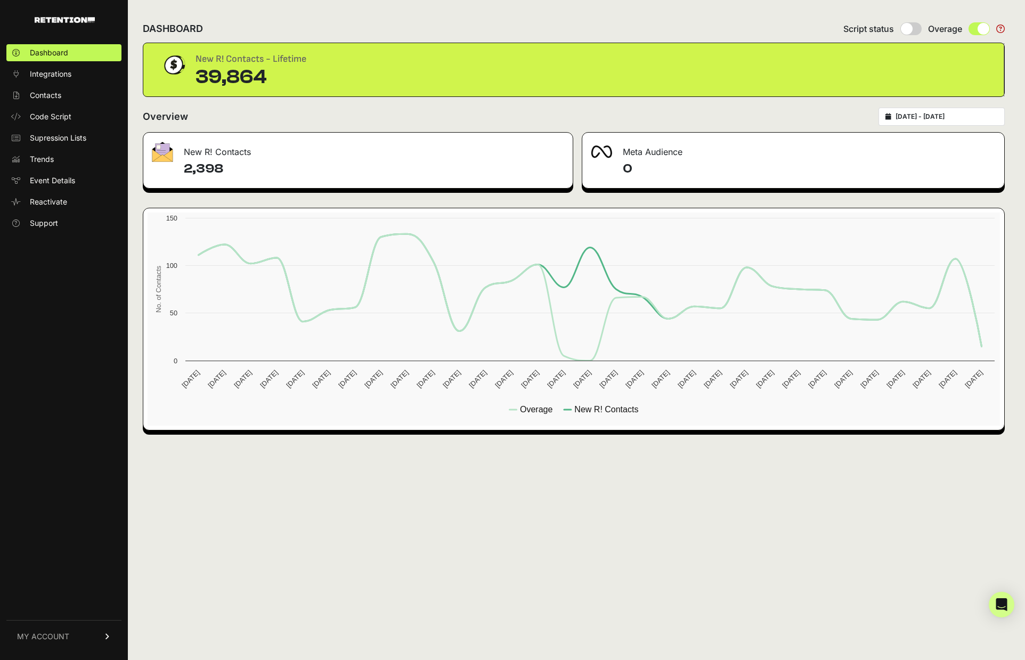
click at [970, 111] on div "2025-09-06 - 2025-10-06" at bounding box center [941, 117] width 126 height 18
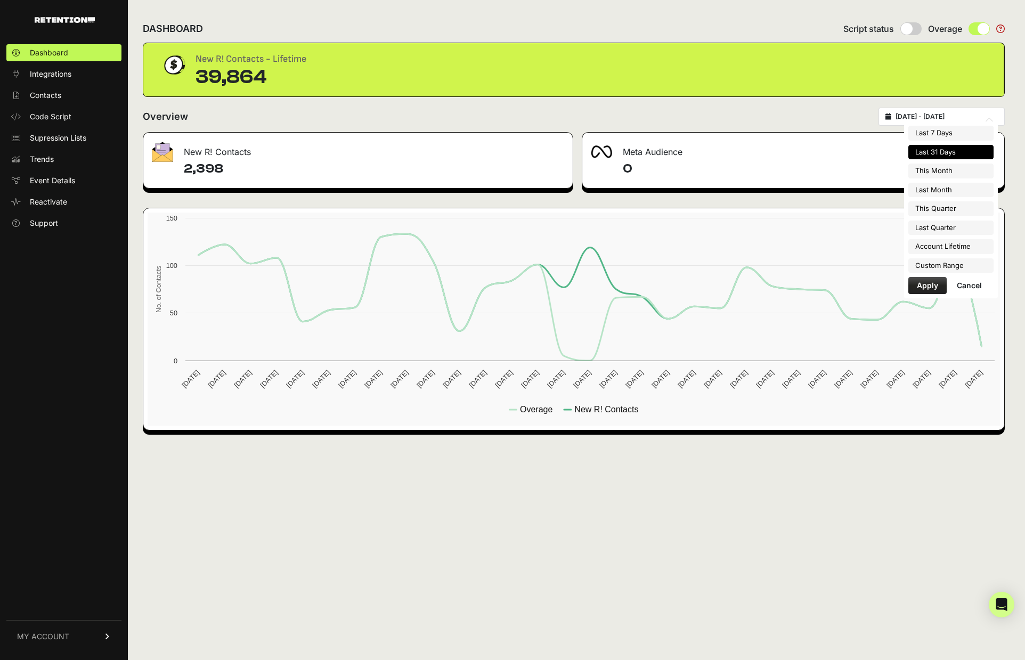
click at [971, 116] on input "2025-09-06 - 2025-10-06" at bounding box center [946, 116] width 102 height 9
click at [958, 245] on li "Account Lifetime" at bounding box center [950, 246] width 85 height 15
type input "2020-07-17 - 2025-10-06"
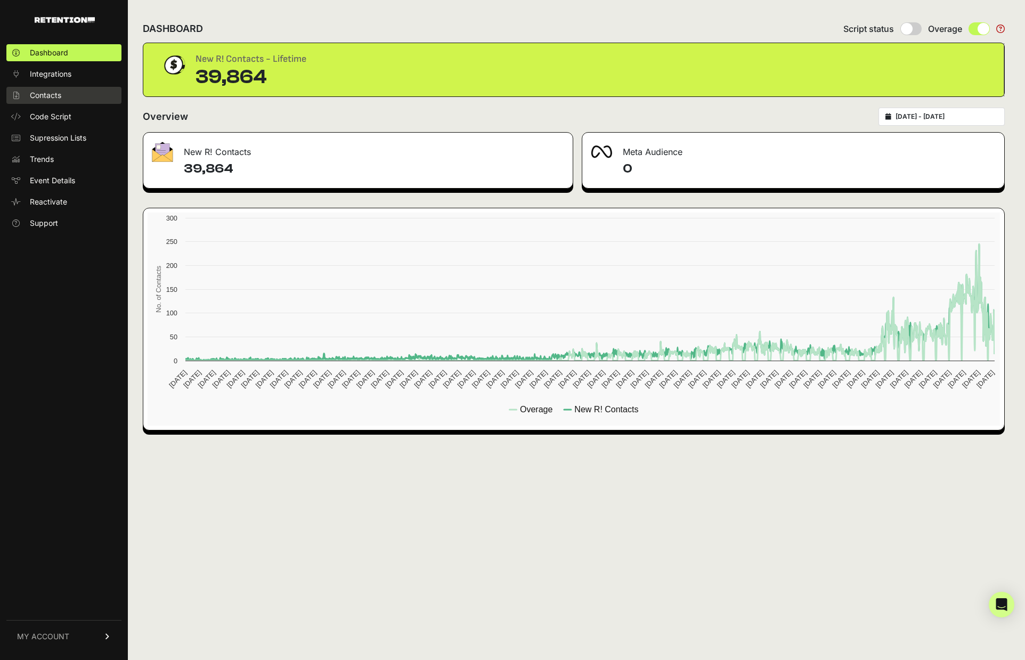
click at [57, 92] on span "Contacts" at bounding box center [45, 95] width 31 height 11
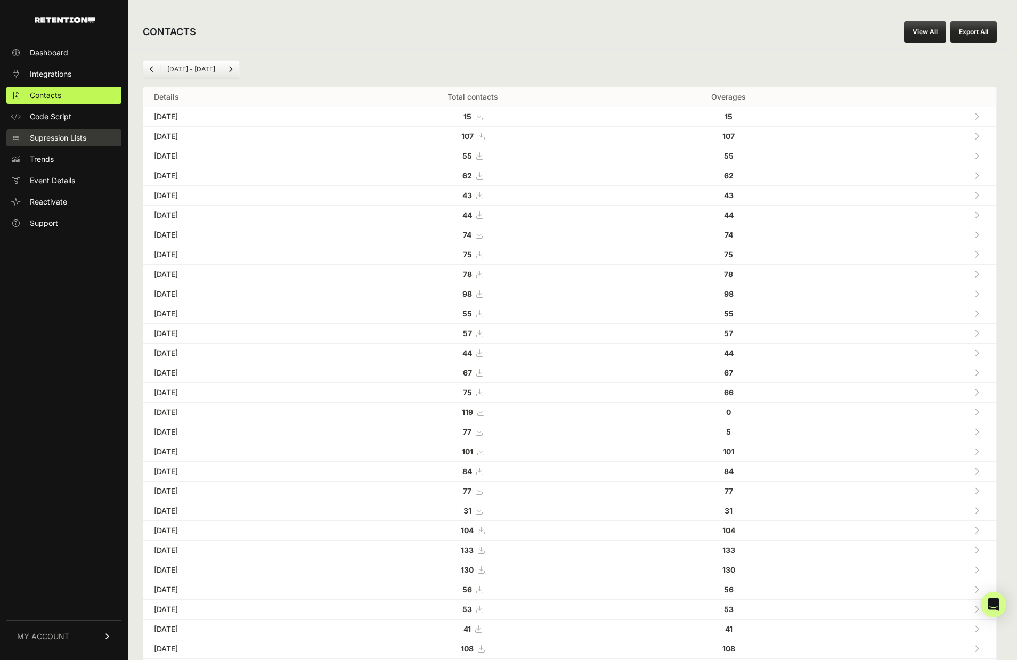
click at [66, 137] on span "Supression Lists" at bounding box center [58, 138] width 56 height 11
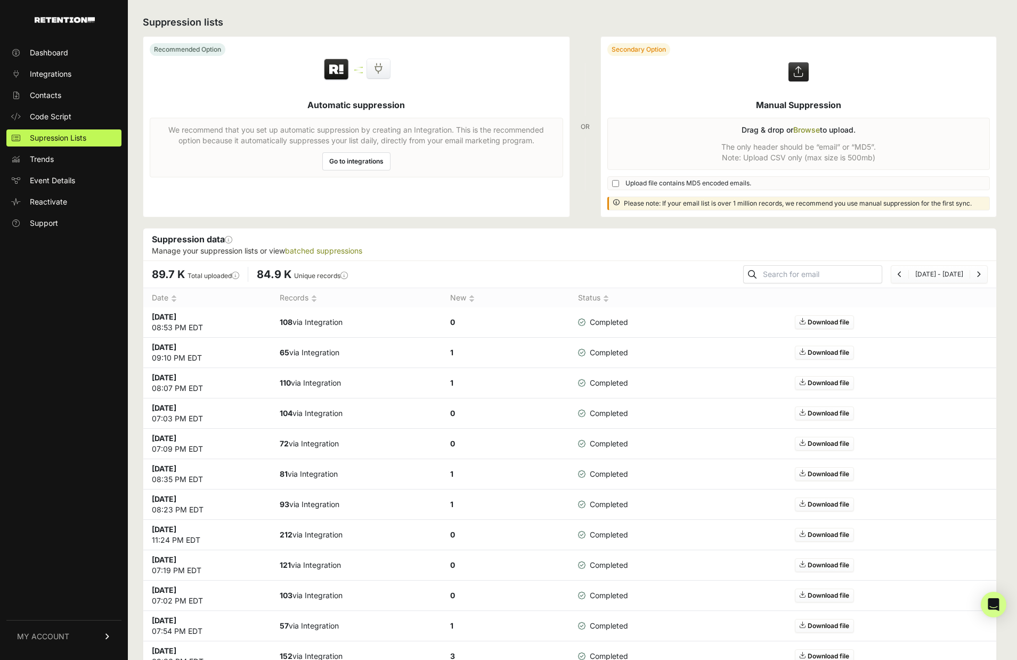
click at [344, 160] on link "Go to integrations" at bounding box center [356, 161] width 68 height 18
click at [36, 94] on span "Contacts" at bounding box center [45, 95] width 31 height 11
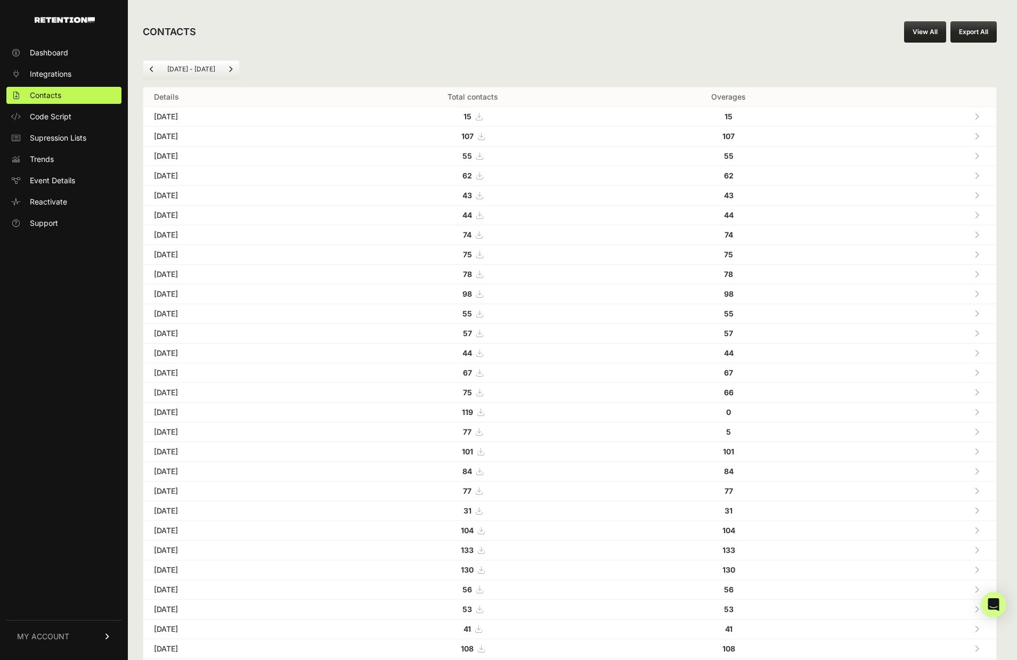
click at [928, 35] on link "View All" at bounding box center [925, 31] width 42 height 21
